Goal: Information Seeking & Learning: Learn about a topic

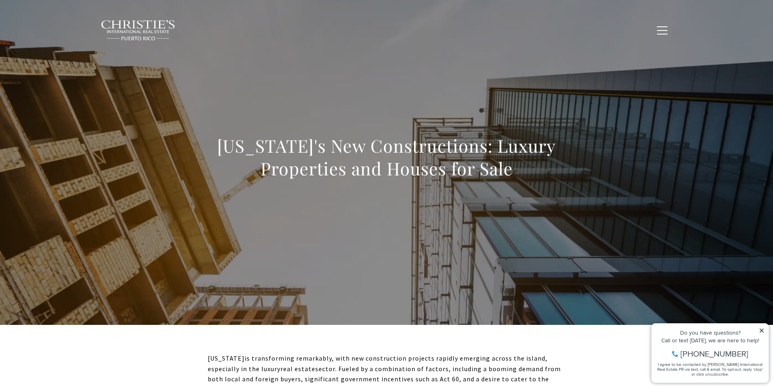
click at [356, 28] on span "Exclusive Properties" at bounding box center [341, 29] width 71 height 7
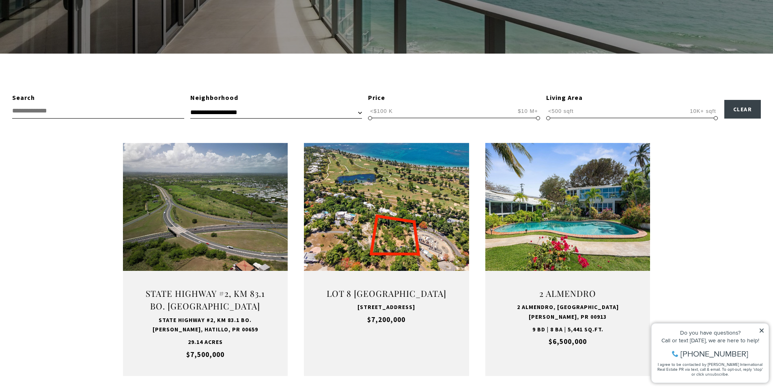
scroll to position [203, 0]
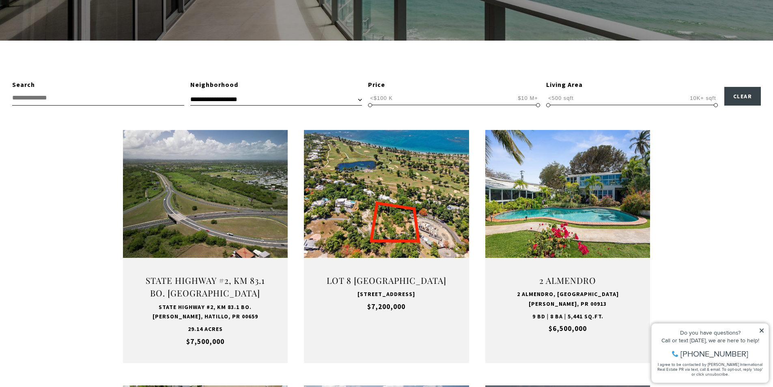
click at [377, 87] on div "Price" at bounding box center [454, 85] width 172 height 11
click at [377, 85] on div "Price" at bounding box center [454, 85] width 172 height 11
drag, startPoint x: 537, startPoint y: 106, endPoint x: 372, endPoint y: 112, distance: 164.4
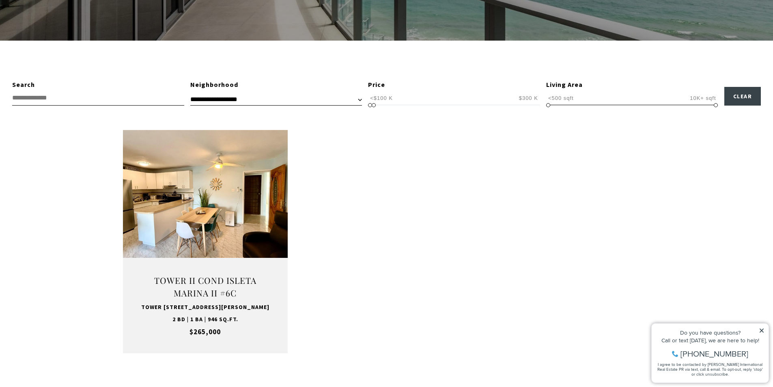
scroll to position [243, 0]
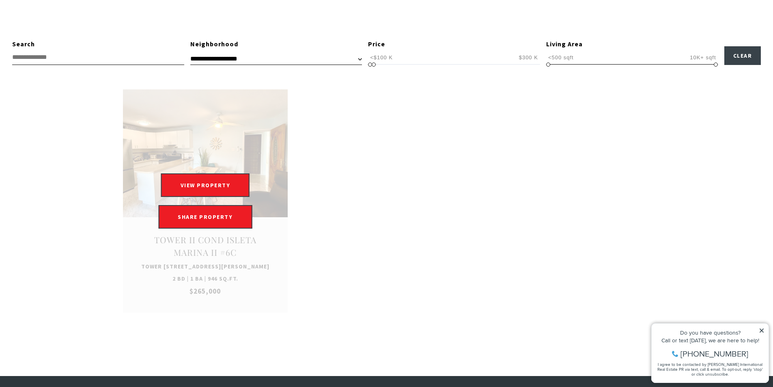
click at [216, 208] on div "VIEW PROPERTY VIEW PROPERTY SHARE PROPERTY SHARE PROPERTY" at bounding box center [205, 200] width 165 height 55
click at [217, 192] on button "VIEW PROPERTY" at bounding box center [205, 185] width 89 height 24
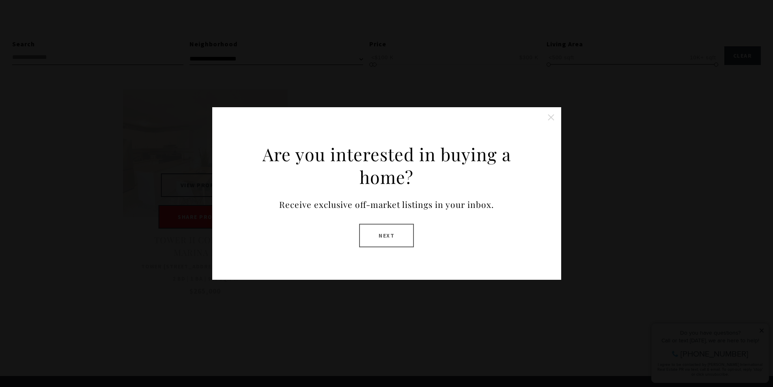
type input "**********"
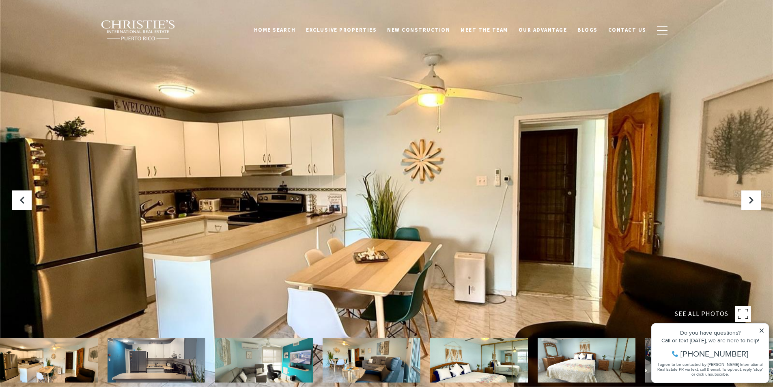
click at [663, 211] on div at bounding box center [386, 193] width 773 height 387
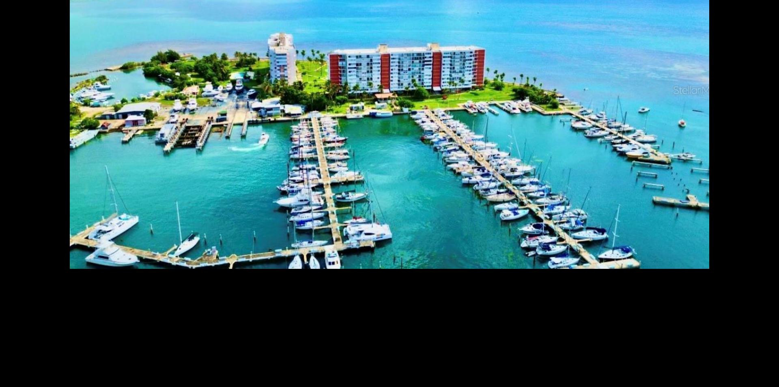
scroll to position [2972, 0]
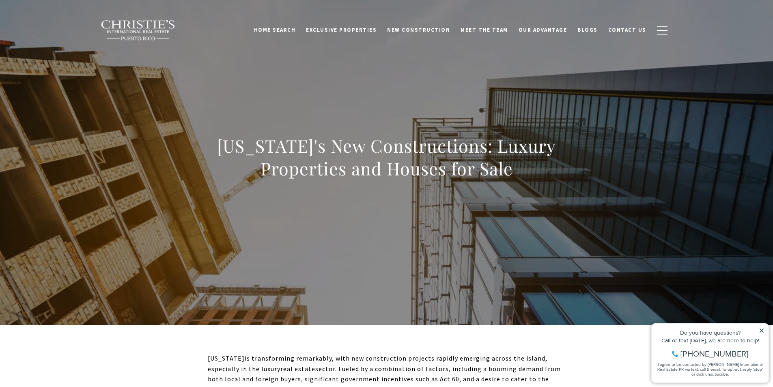
click at [428, 30] on span "New Construction" at bounding box center [418, 29] width 63 height 7
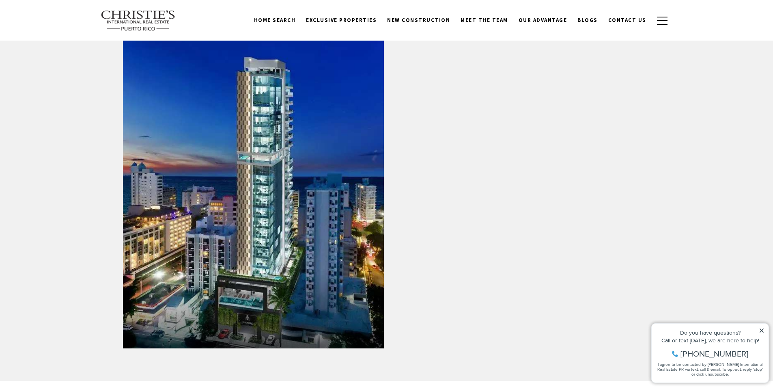
scroll to position [971, 0]
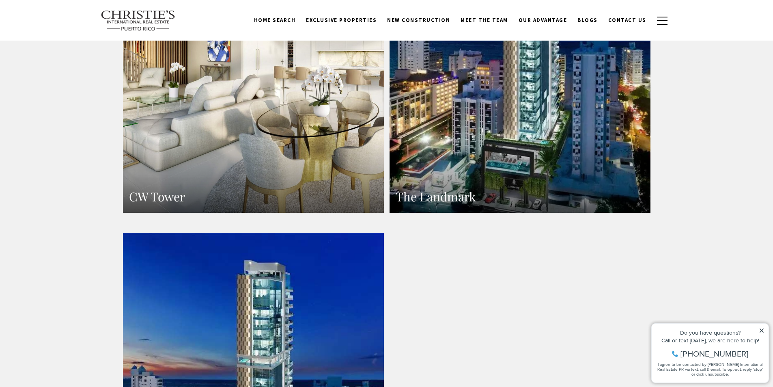
click at [552, 64] on link "The Landmark" at bounding box center [519, 53] width 261 height 318
click at [245, 126] on link "CW Tower" at bounding box center [253, 53] width 261 height 318
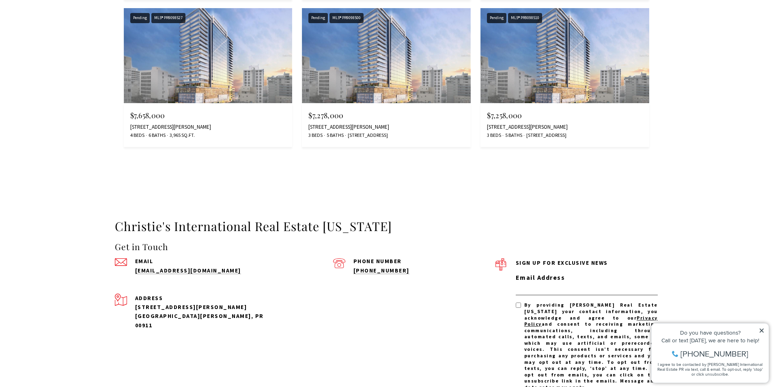
scroll to position [1623, 0]
